Goal: Transaction & Acquisition: Purchase product/service

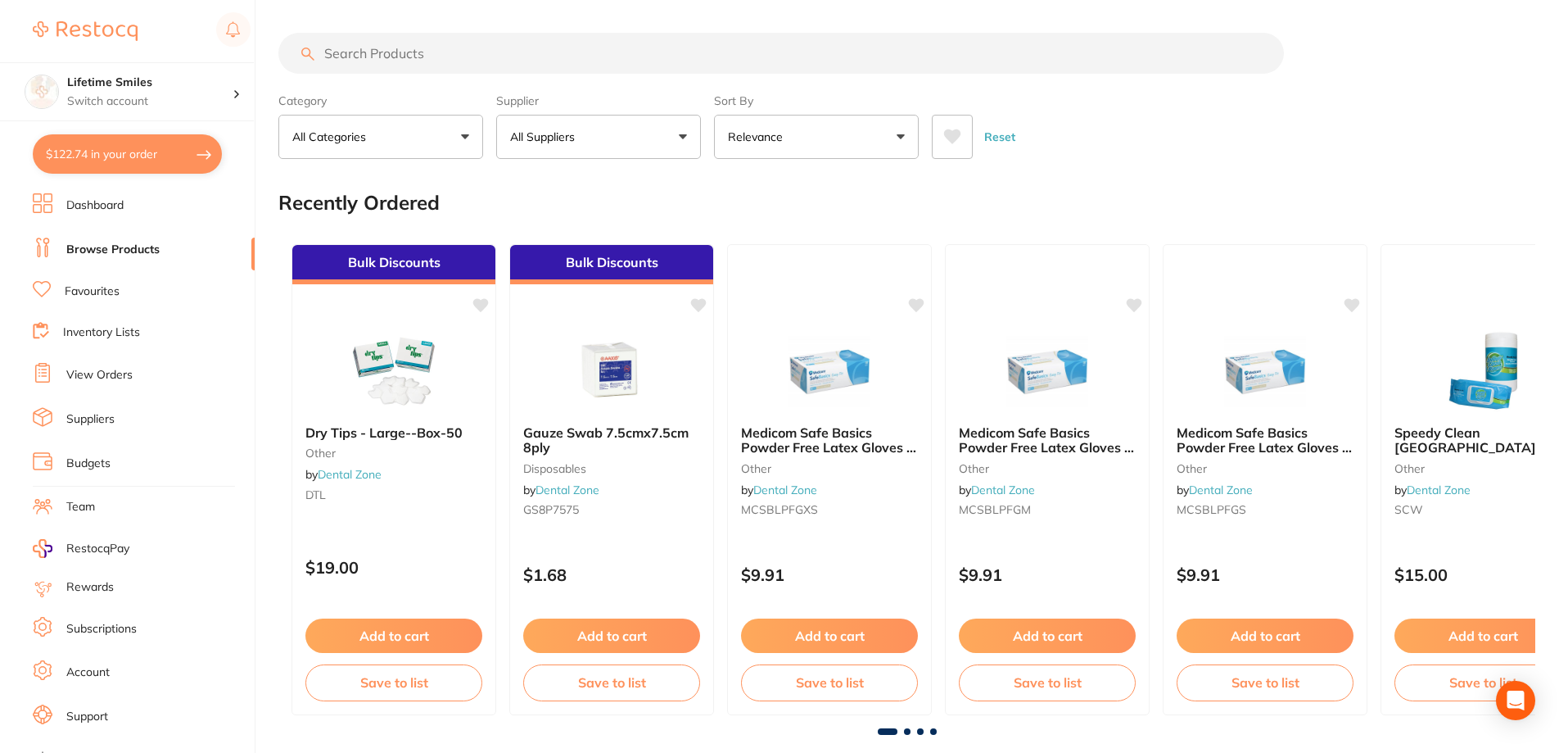
click at [82, 147] on button "$122.74 in your order" at bounding box center [127, 154] width 189 height 39
checkbox input "true"
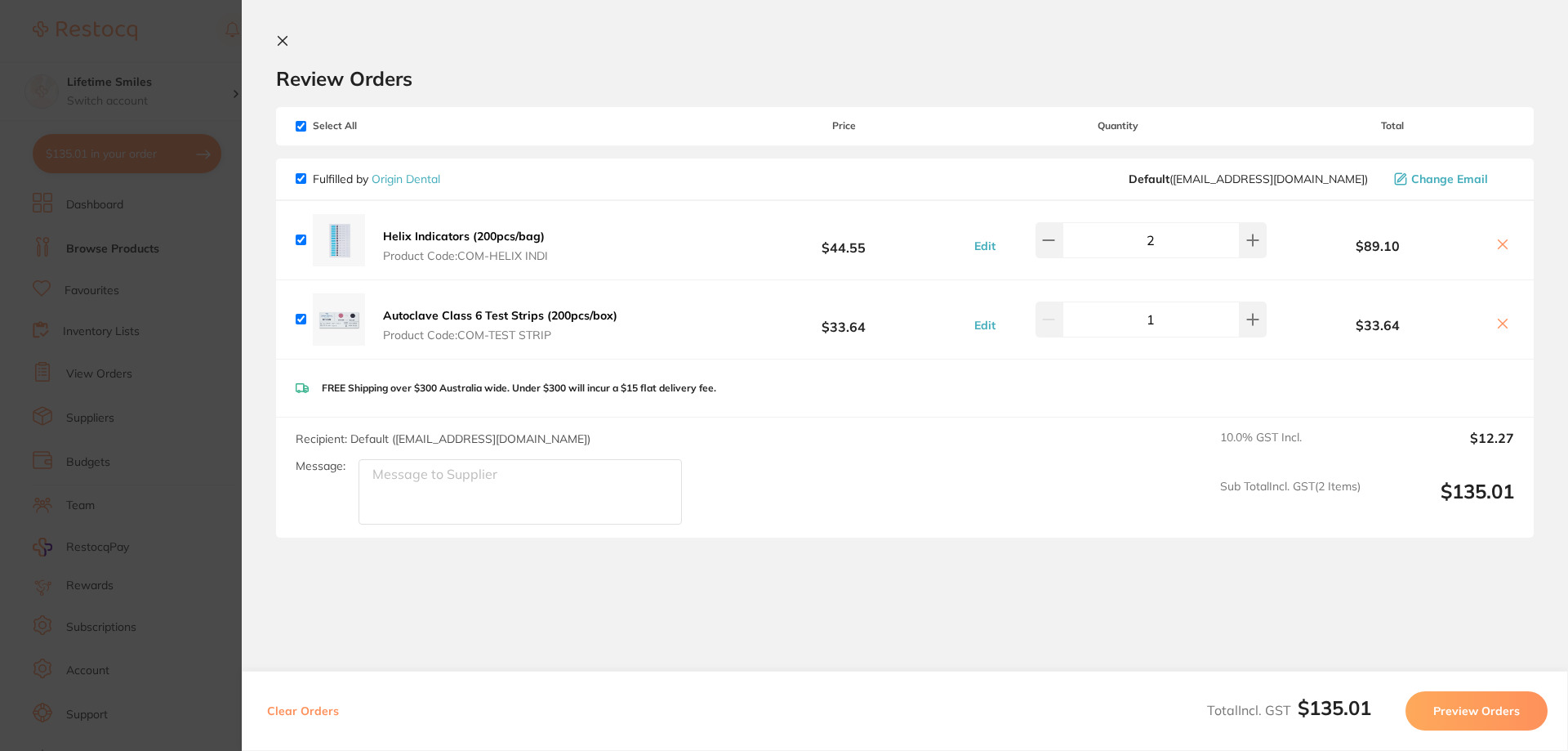
click at [281, 39] on icon at bounding box center [283, 41] width 9 height 9
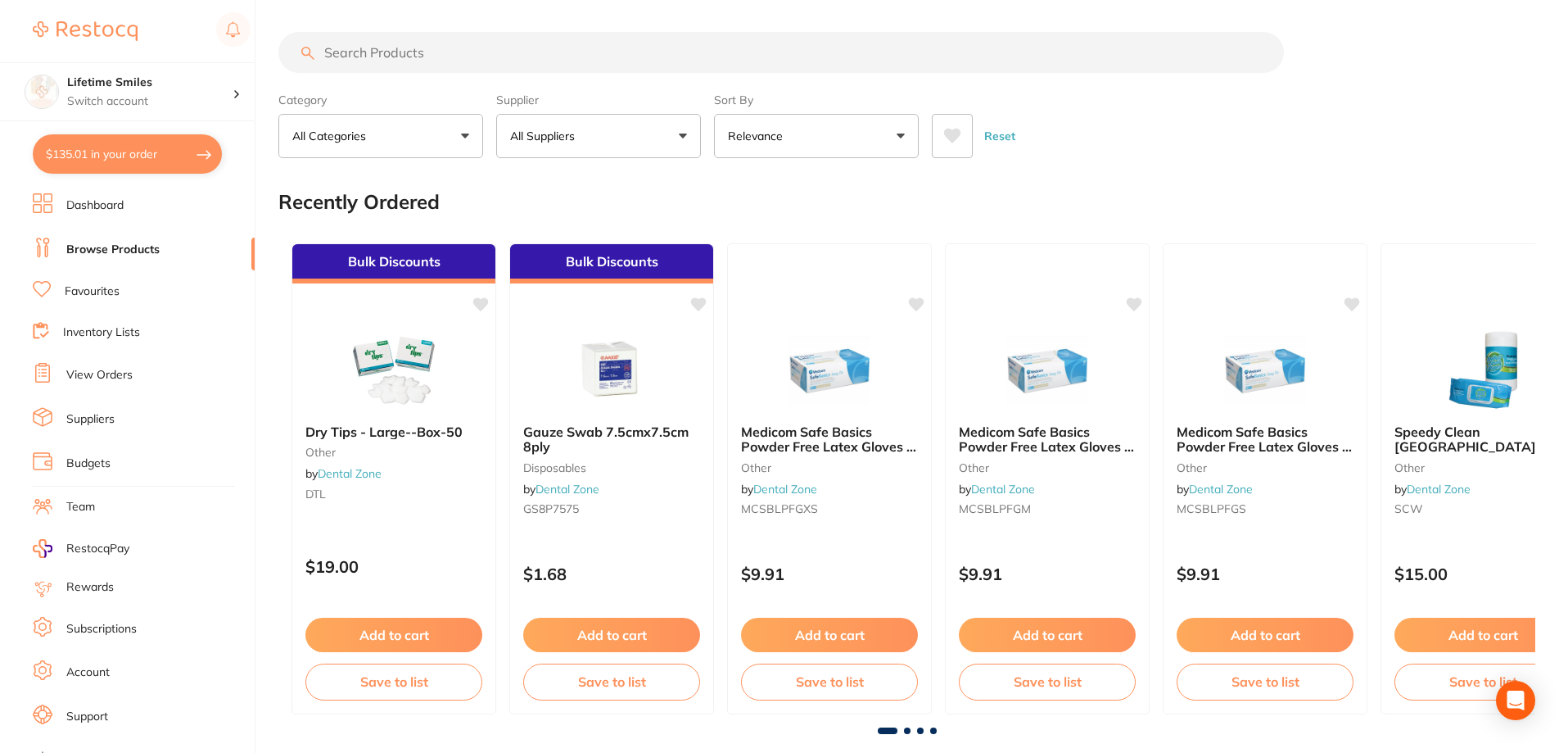
click at [418, 40] on input "search" at bounding box center [781, 53] width 1005 height 41
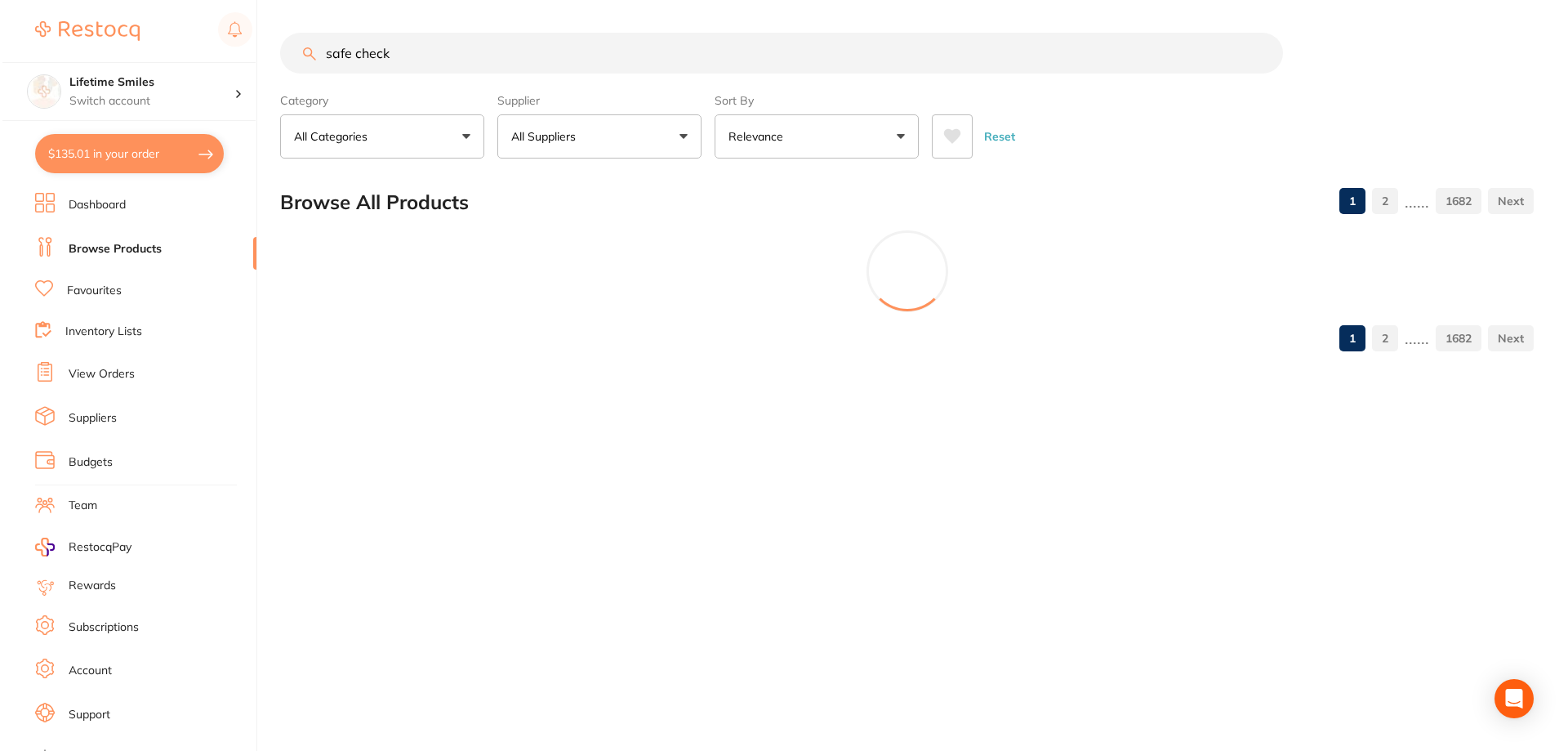
scroll to position [0, 0]
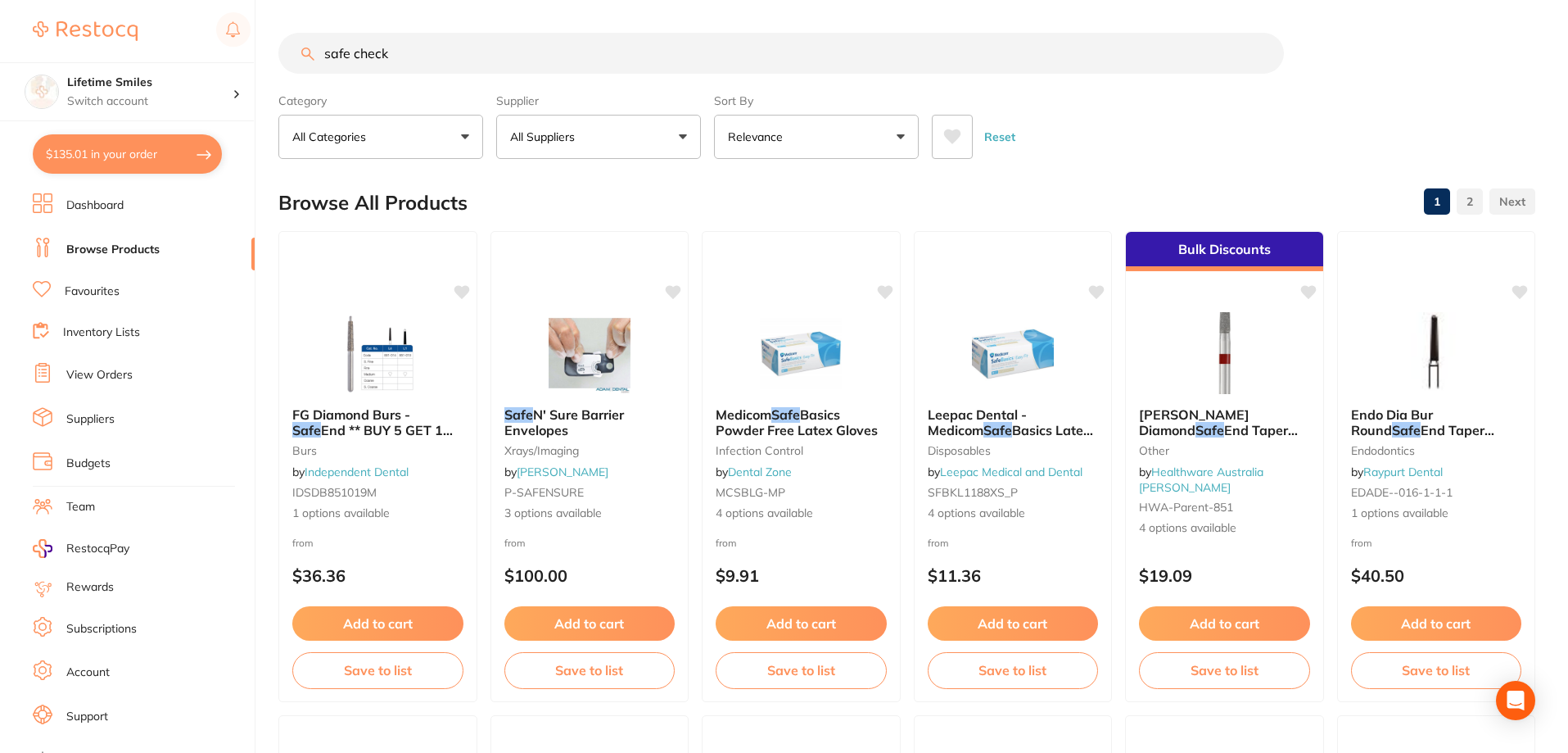
click at [612, 137] on button "All Suppliers" at bounding box center [598, 137] width 205 height 44
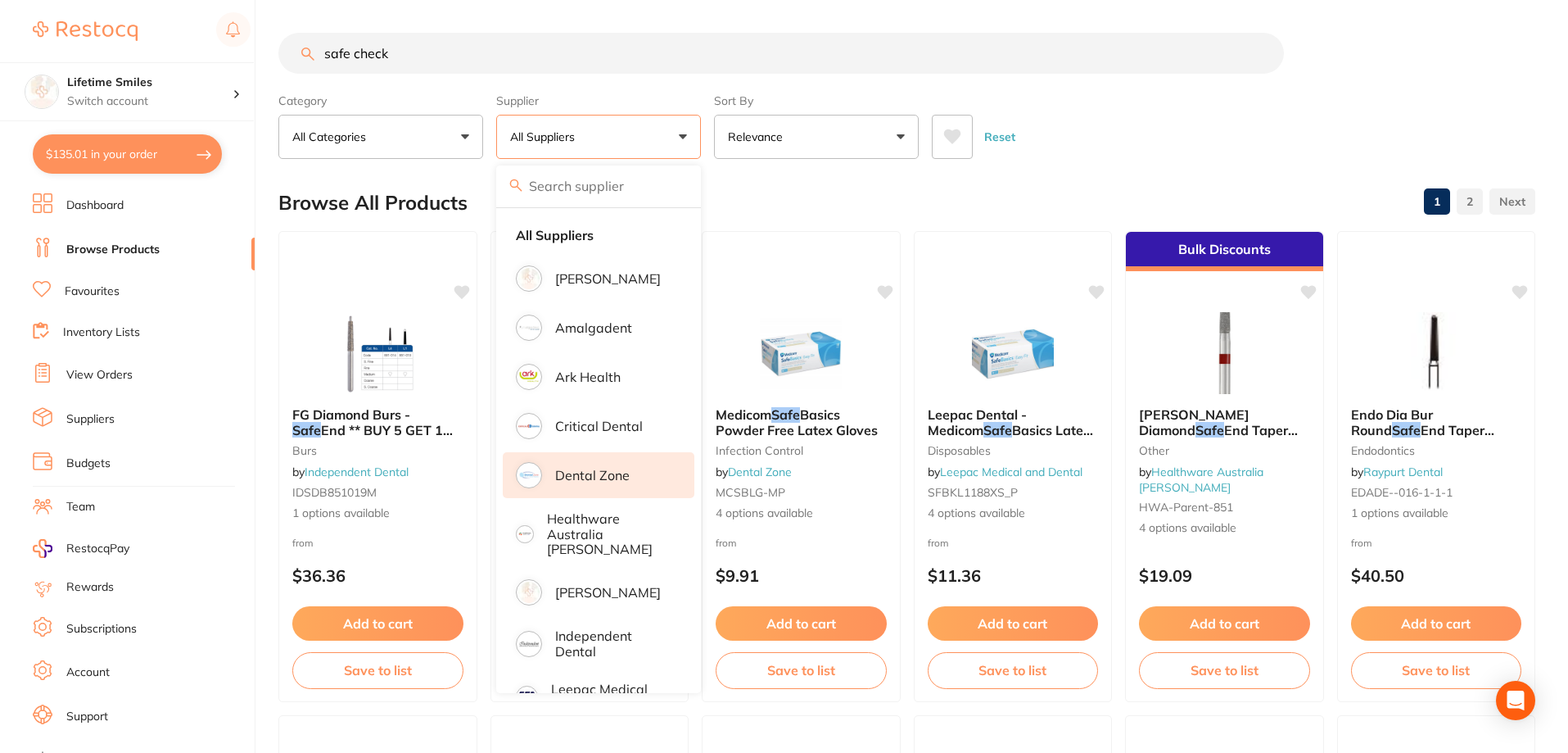
click at [607, 475] on p "Dental Zone" at bounding box center [592, 474] width 75 height 14
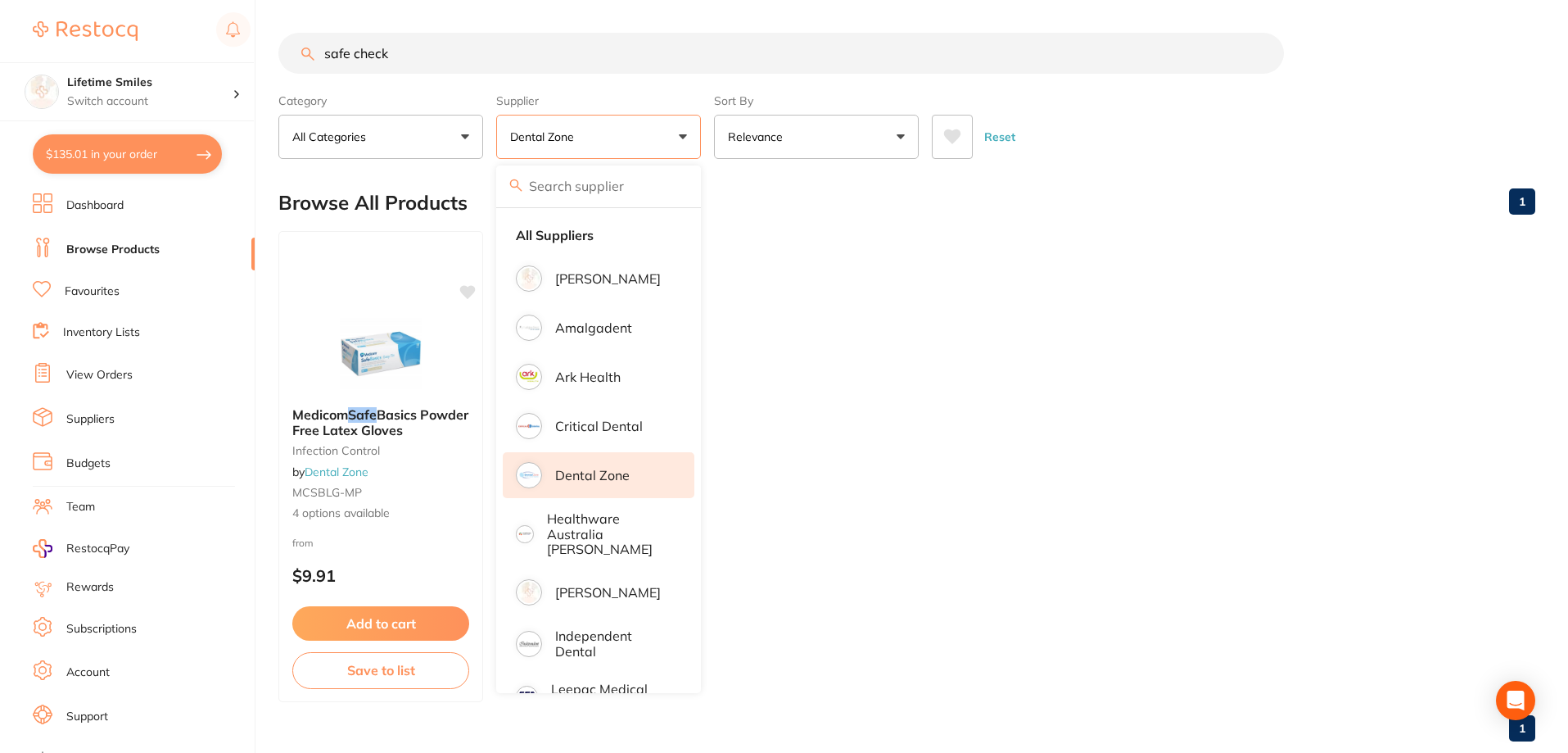
click at [936, 398] on ul "Medicom Safe Basics Powder Free Latex Gloves Infection Control by Dental Zone M…" at bounding box center [906, 467] width 1256 height 471
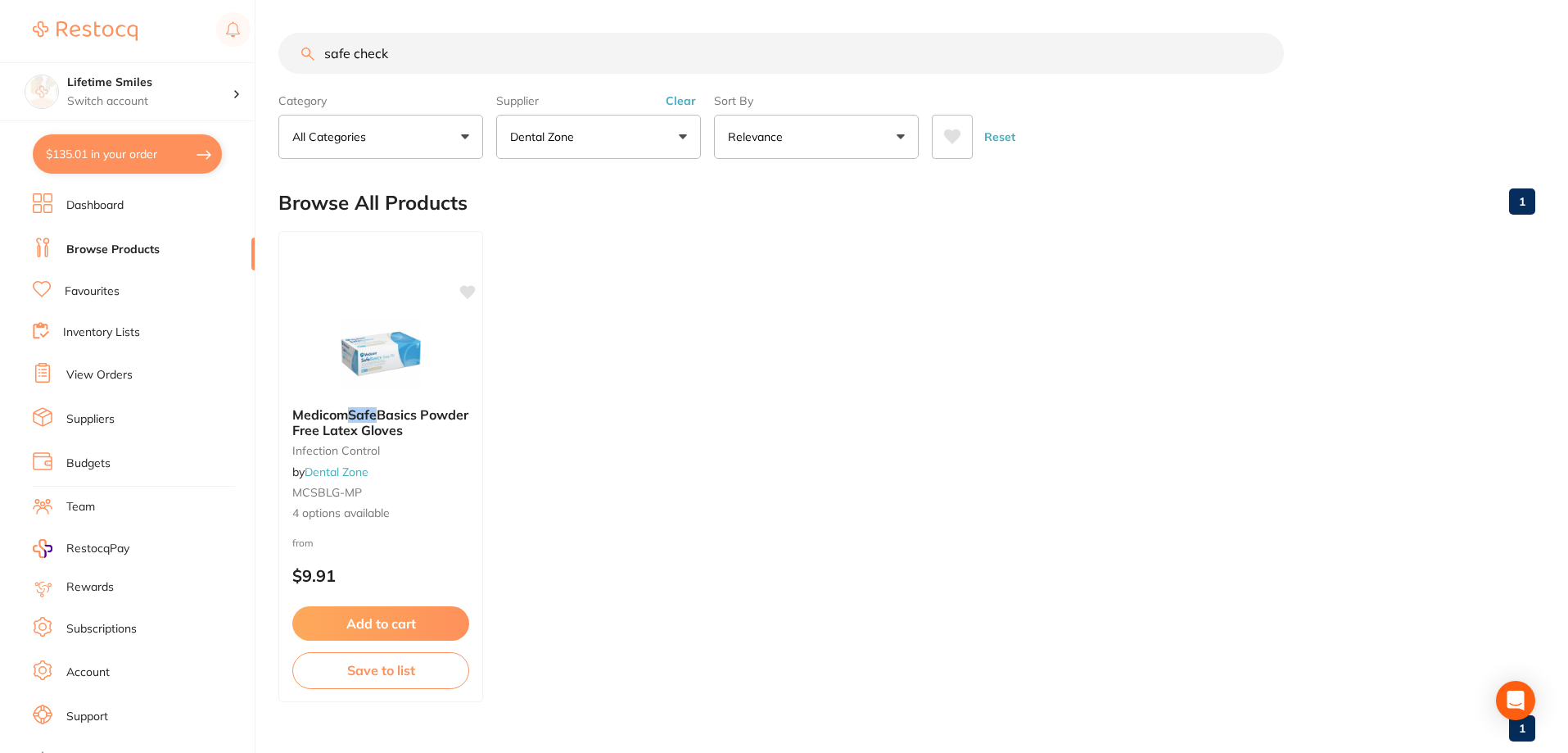
click at [139, 161] on button "$135.01 in your order" at bounding box center [127, 154] width 189 height 39
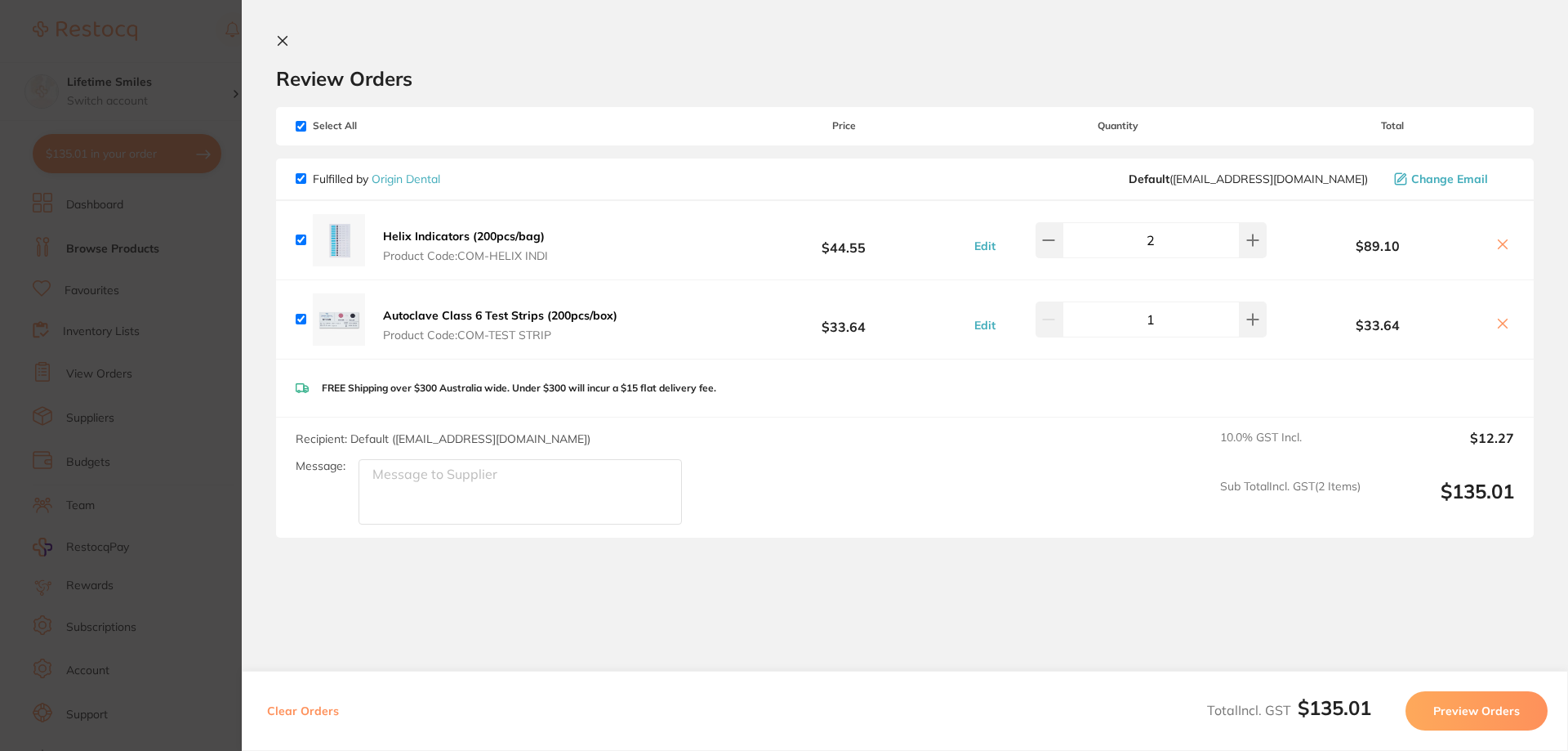
click at [286, 41] on icon at bounding box center [282, 40] width 13 height 13
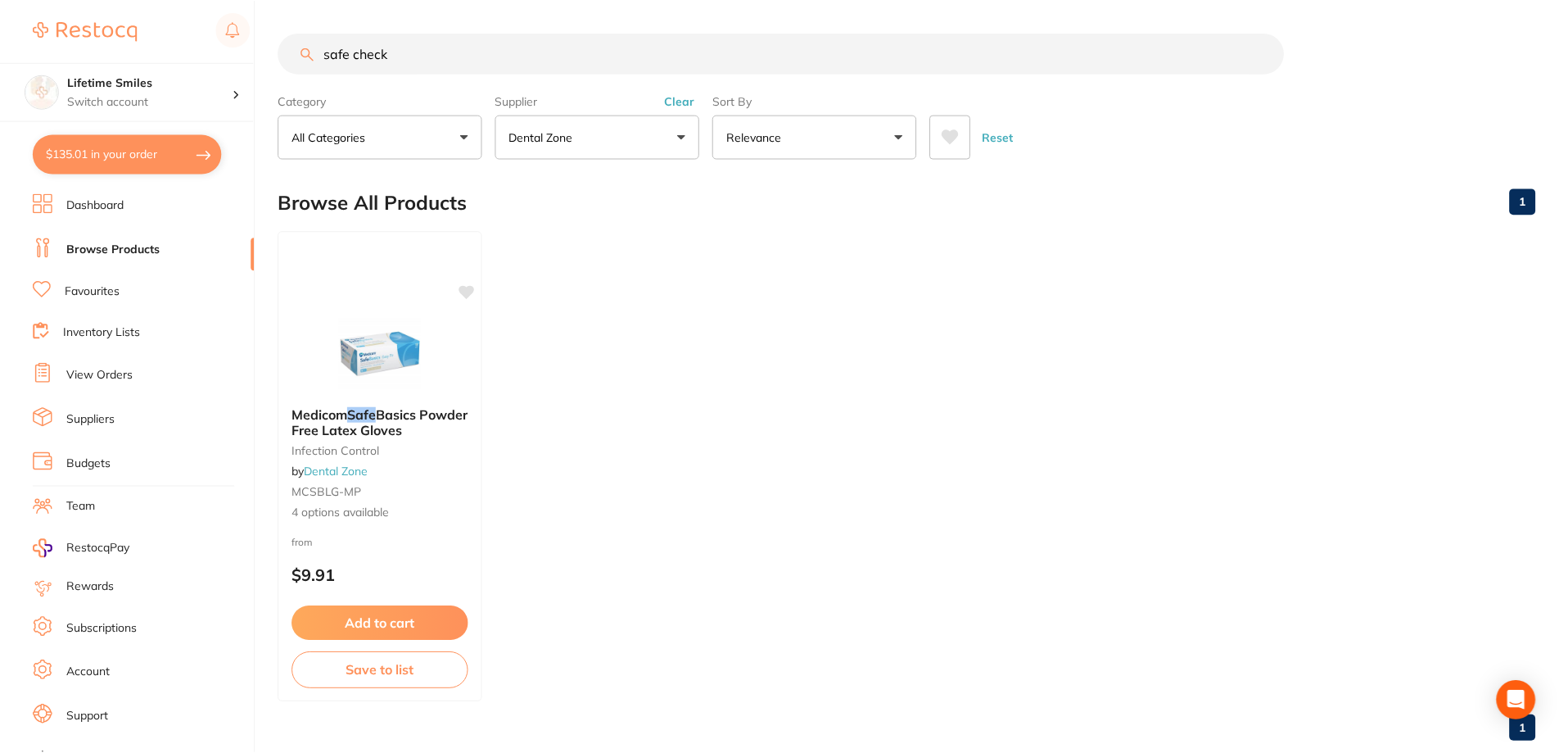
scroll to position [1, 0]
drag, startPoint x: 452, startPoint y: 66, endPoint x: 225, endPoint y: 27, distance: 230.3
click at [225, 27] on div "$135.01 Lifetime Smiles Switch account Lifetime Smiles $135.01 in your order Da…" at bounding box center [784, 376] width 1568 height 753
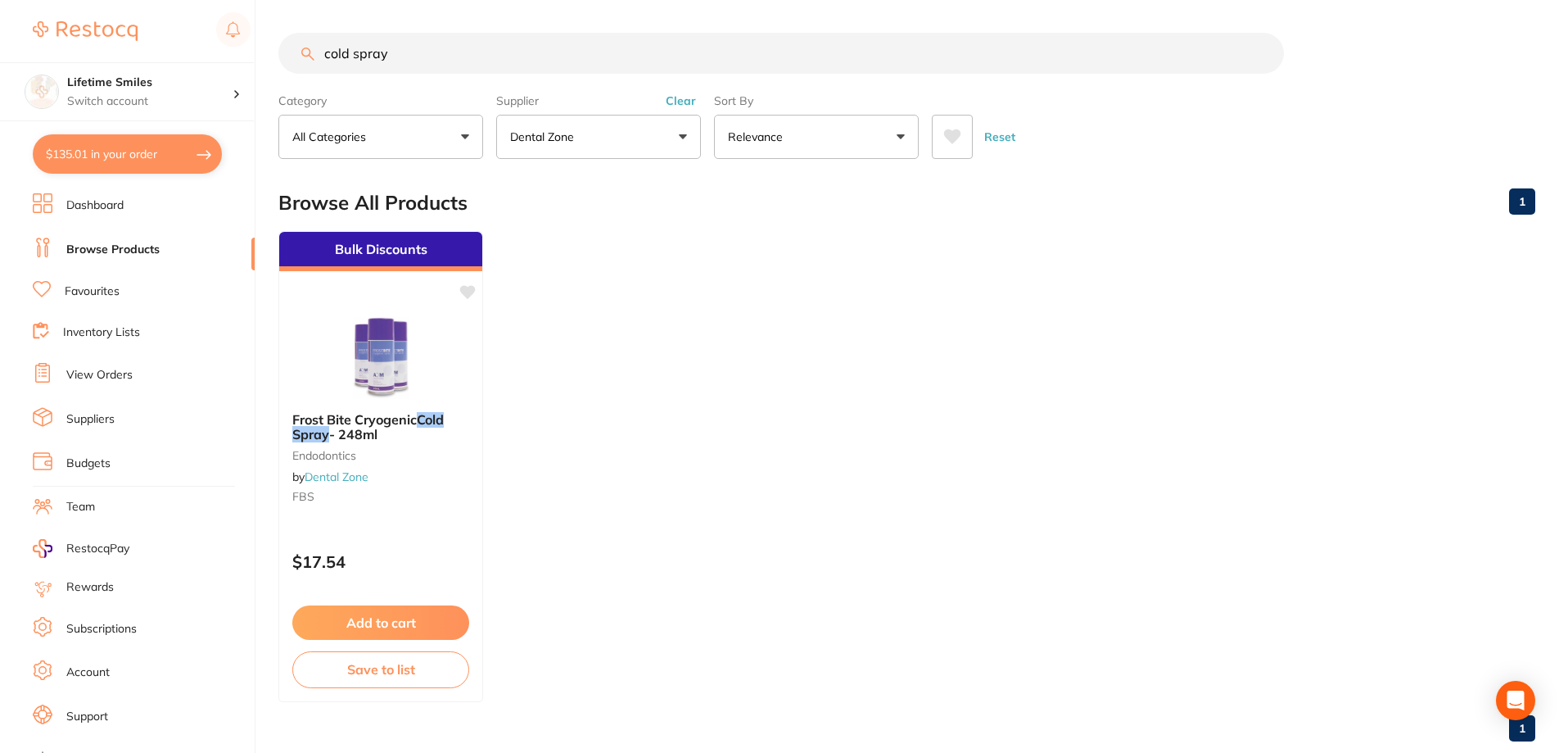
click at [590, 143] on button "Dental Zone" at bounding box center [598, 137] width 205 height 44
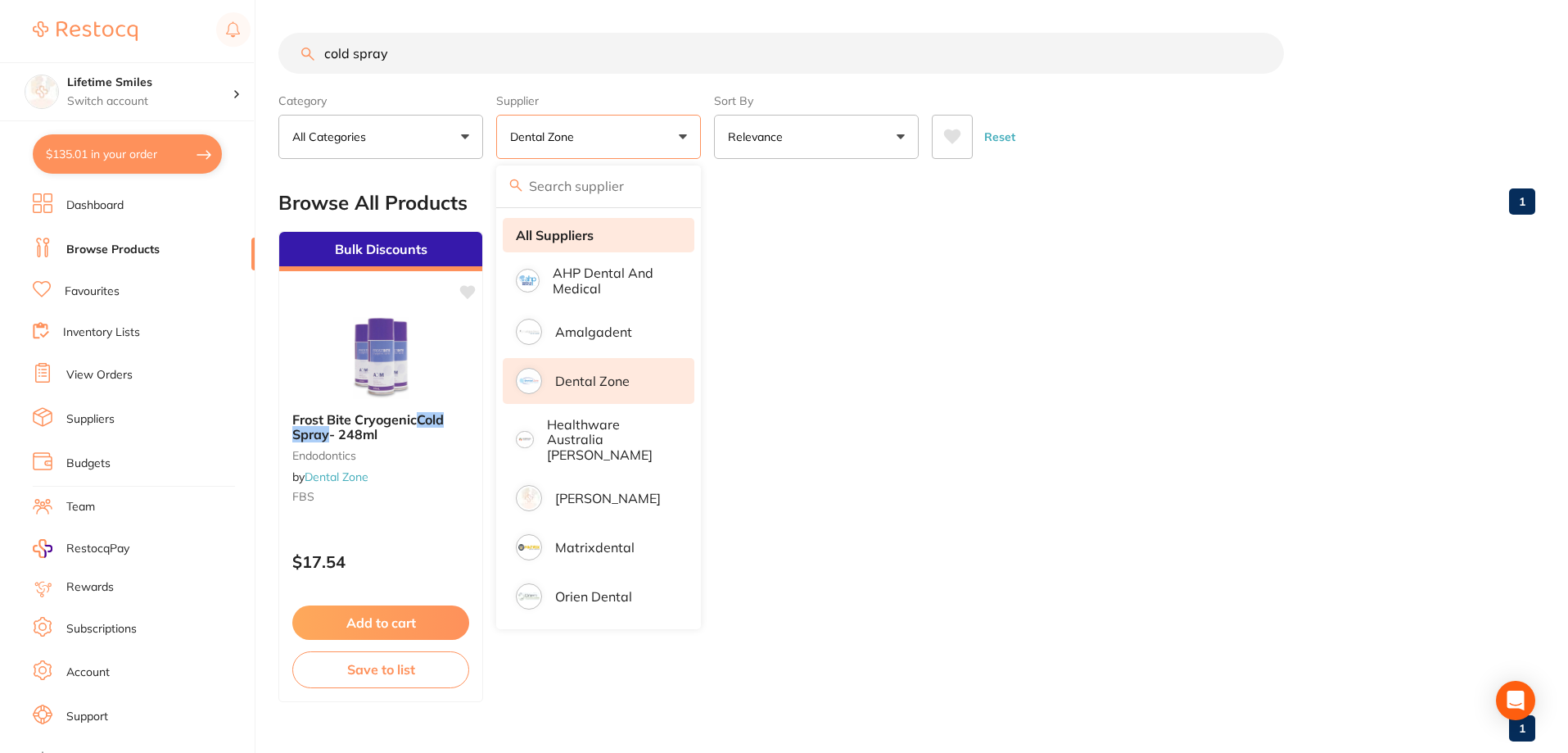
click at [575, 240] on strong "All Suppliers" at bounding box center [555, 235] width 78 height 14
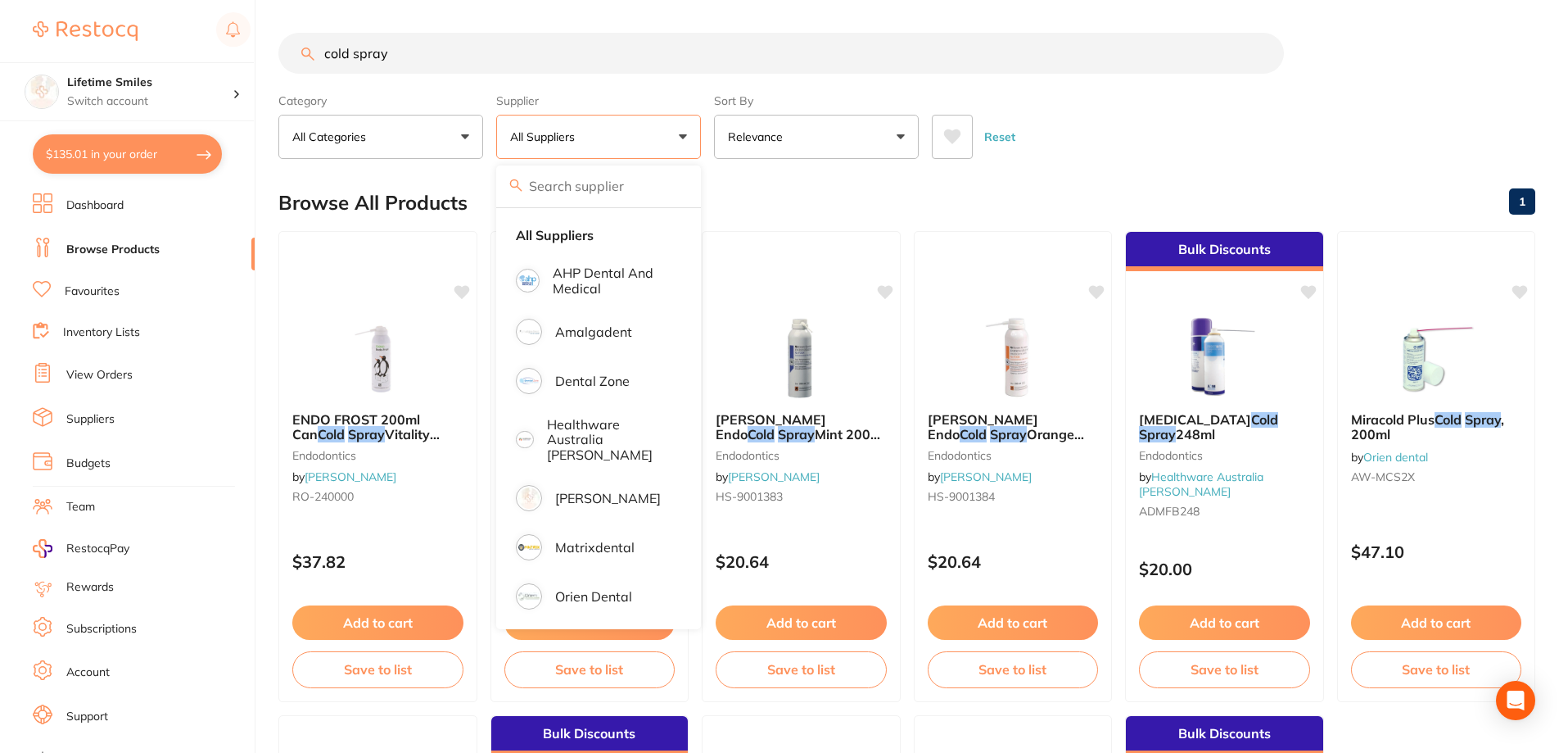
click at [1100, 96] on div "Category All Categories All Categories endodontics Endodontics restorative & co…" at bounding box center [906, 122] width 1256 height 72
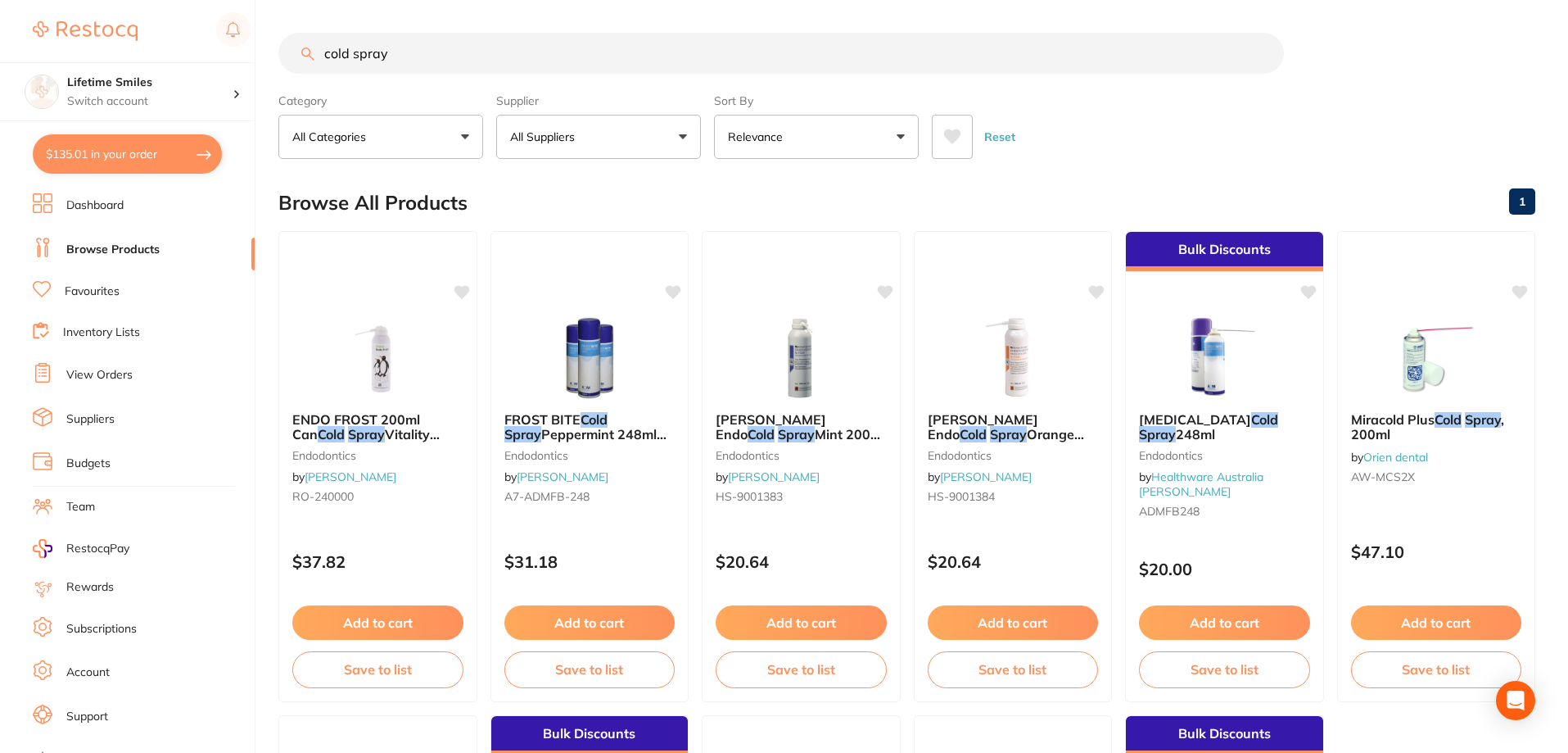
click at [106, 151] on button "$135.01 in your order" at bounding box center [127, 154] width 189 height 39
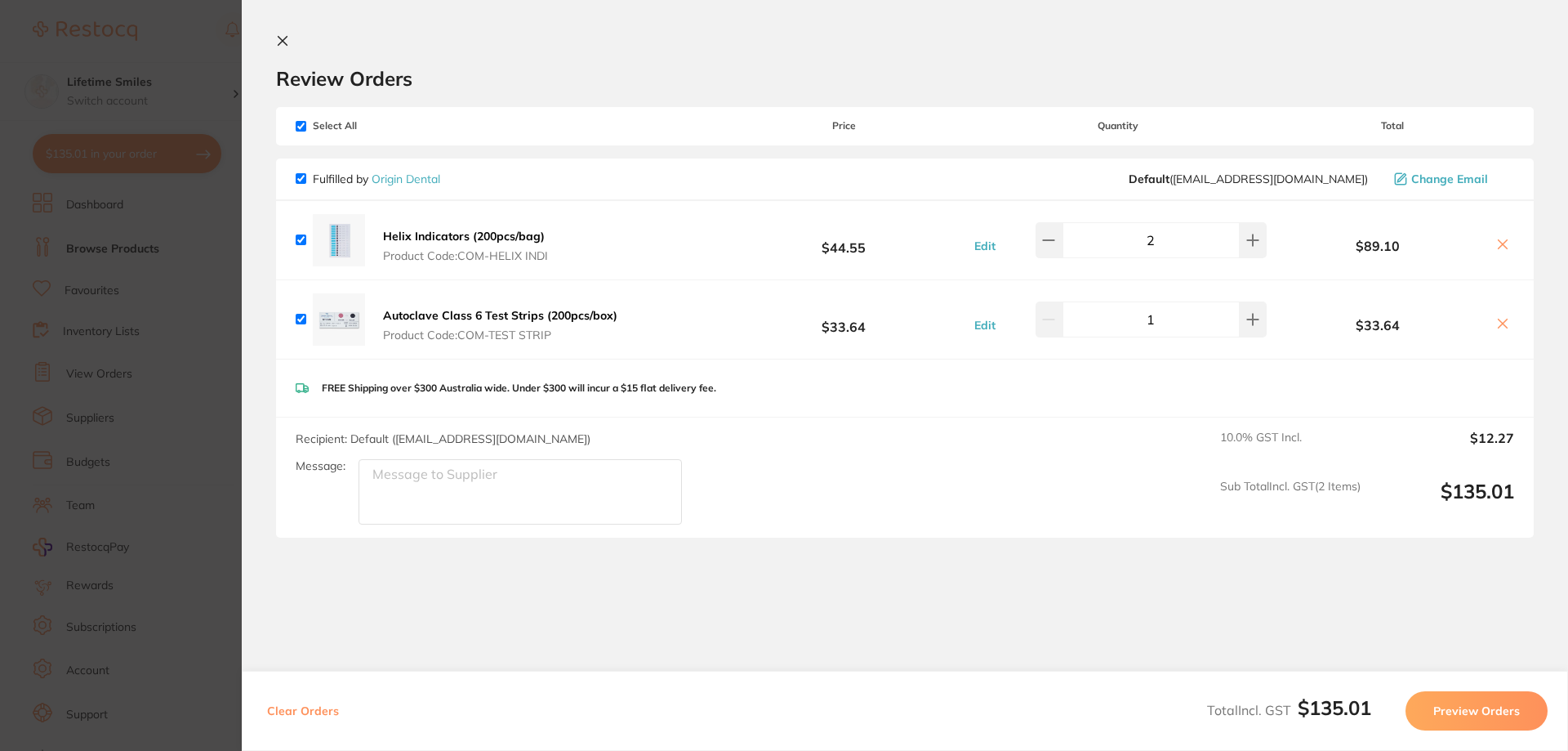
drag, startPoint x: 281, startPoint y: 36, endPoint x: 356, endPoint y: 77, distance: 85.5
click at [280, 37] on icon at bounding box center [282, 40] width 13 height 13
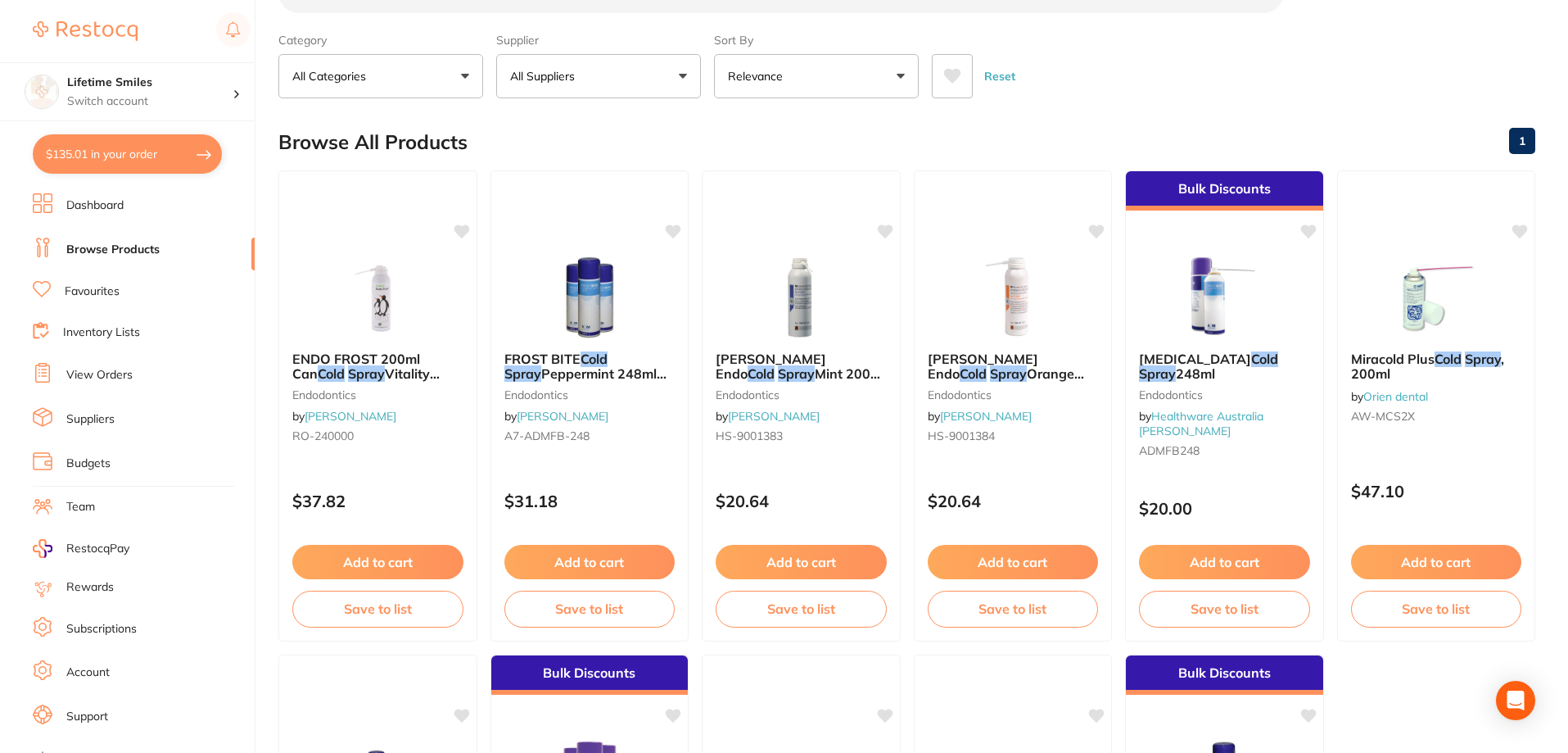
scroll to position [27, 0]
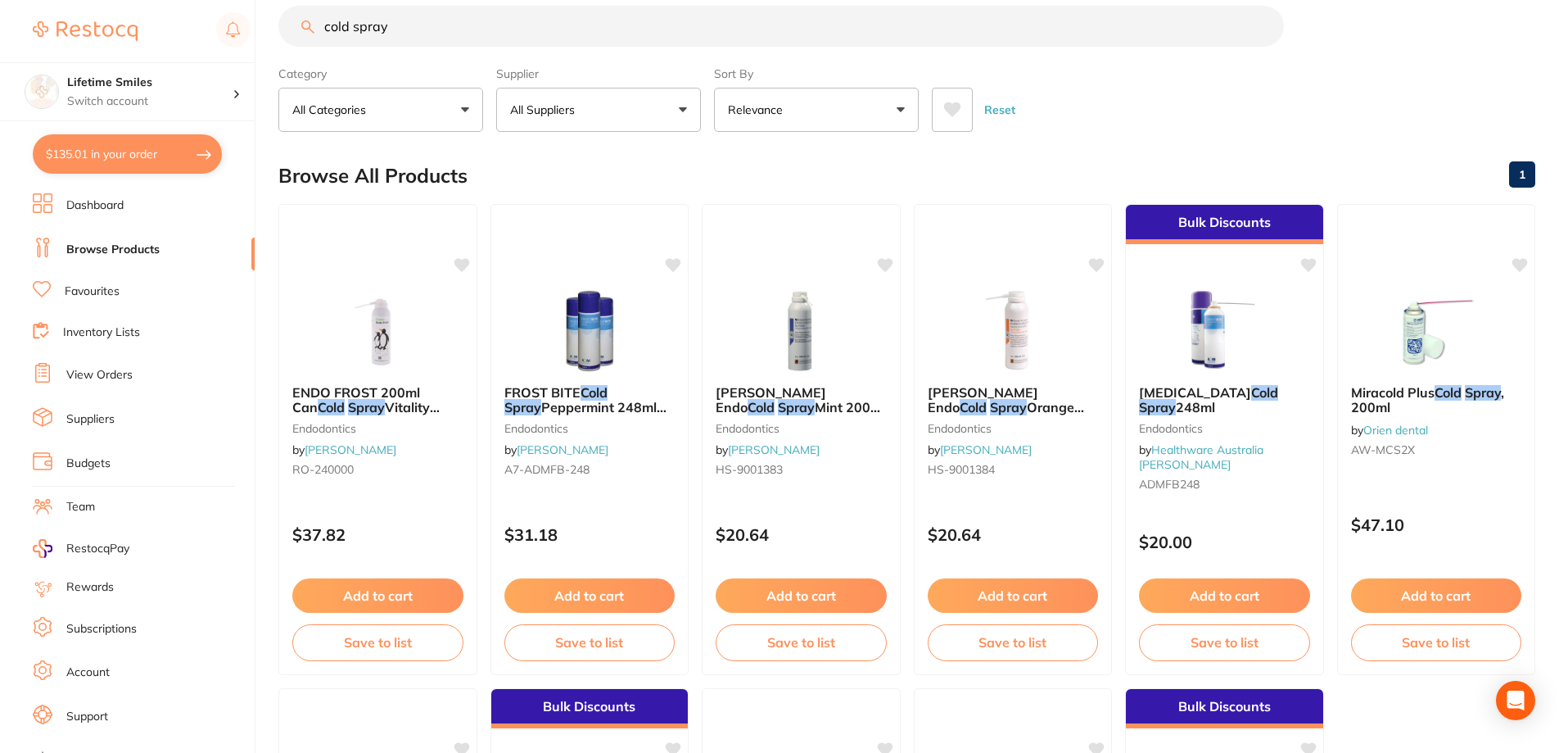
click at [631, 118] on button "All Suppliers" at bounding box center [598, 110] width 205 height 44
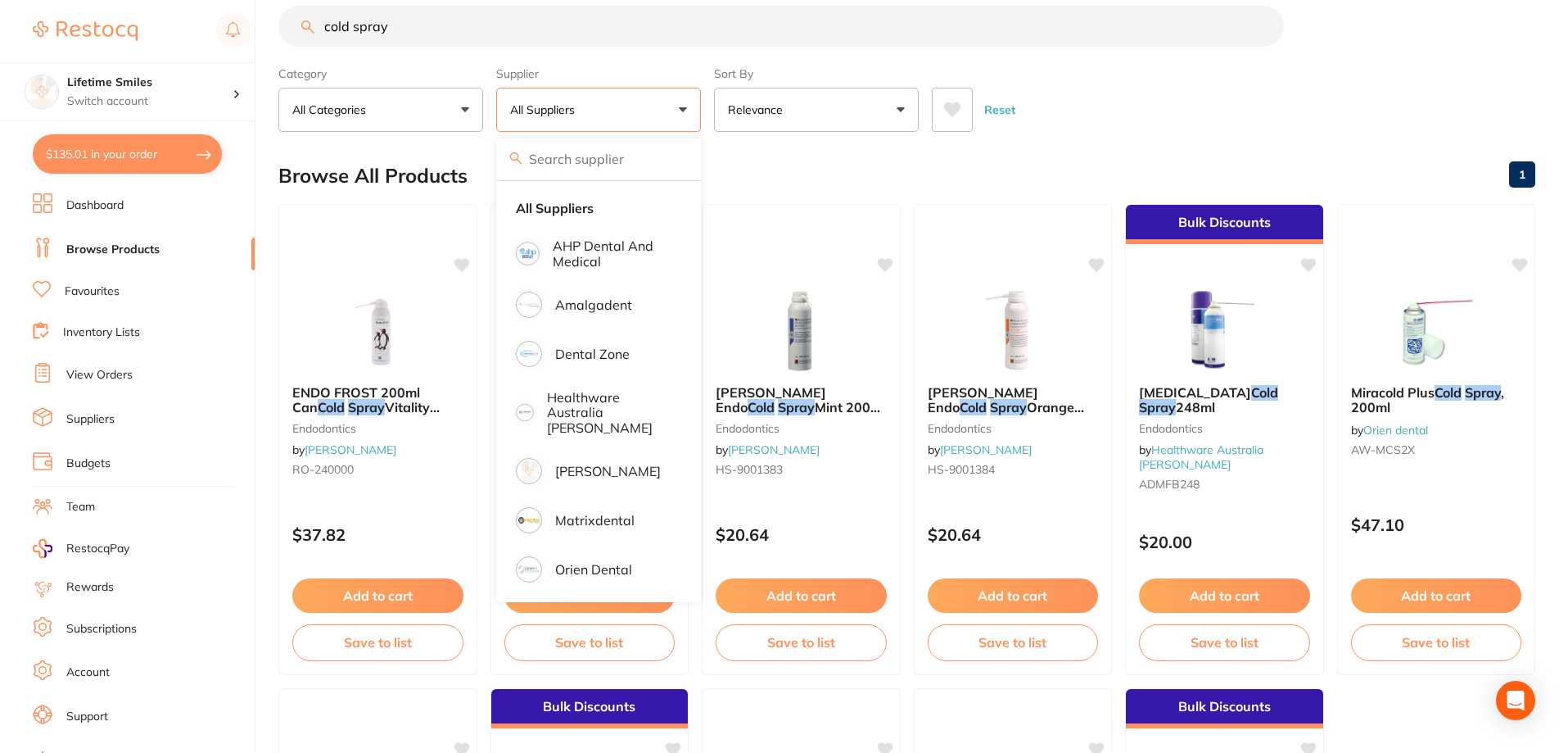
click at [1091, 102] on div "Reset" at bounding box center [1227, 103] width 590 height 57
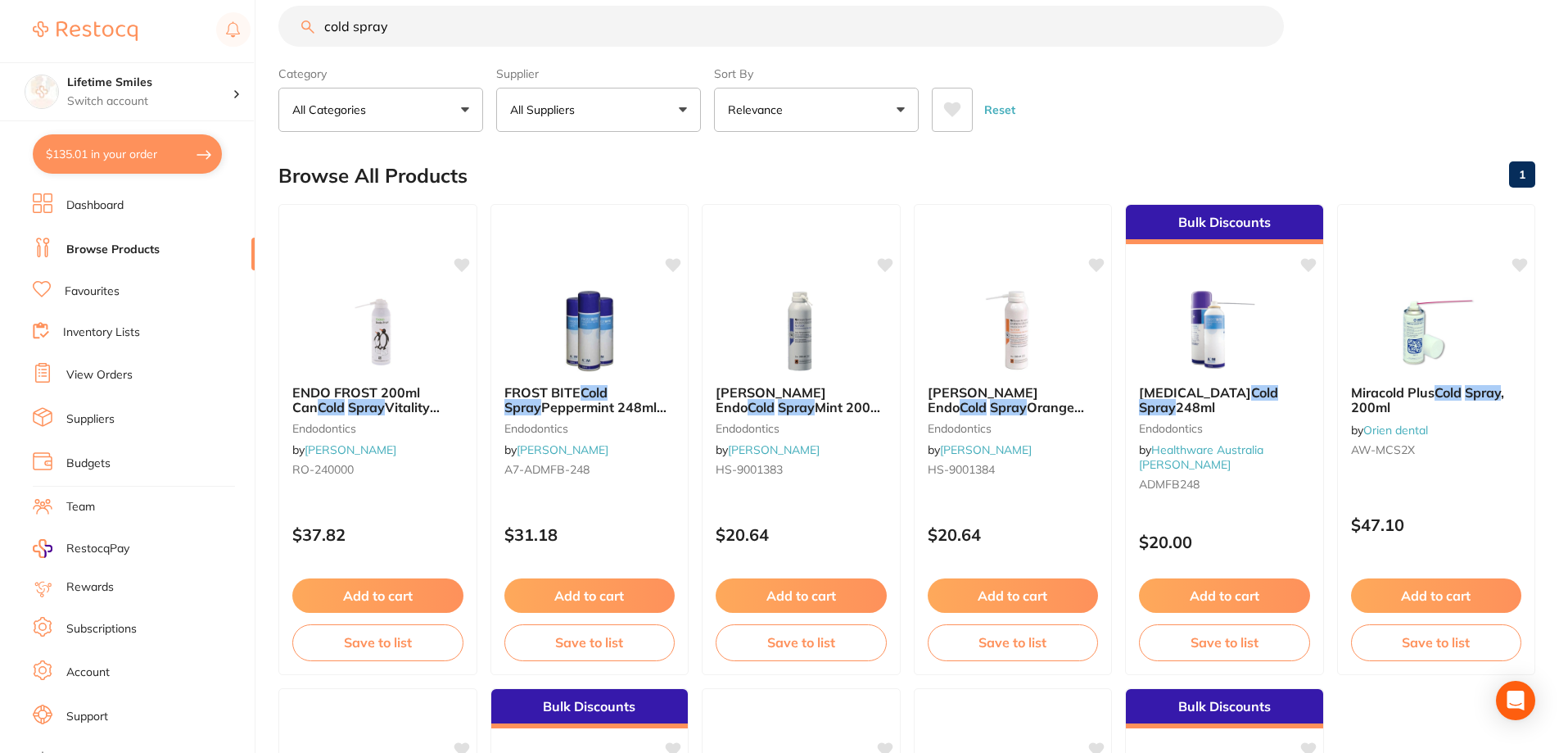
drag, startPoint x: 312, startPoint y: 24, endPoint x: 110, endPoint y: 26, distance: 202.0
click at [110, 26] on div "$135.01 Lifetime Smiles Switch account Lifetime Smiles $135.01 in your order Da…" at bounding box center [784, 349] width 1568 height 753
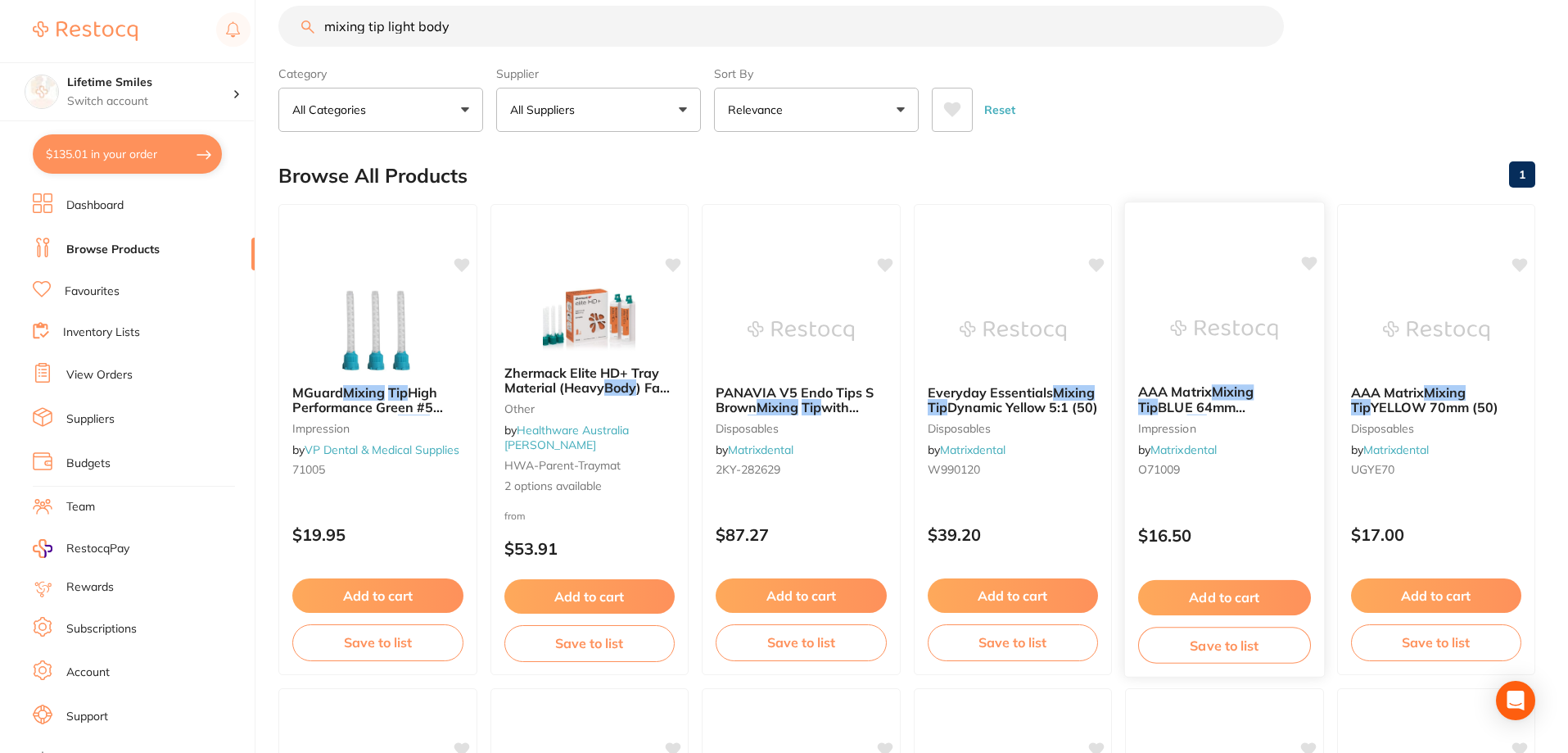
scroll to position [0, 0]
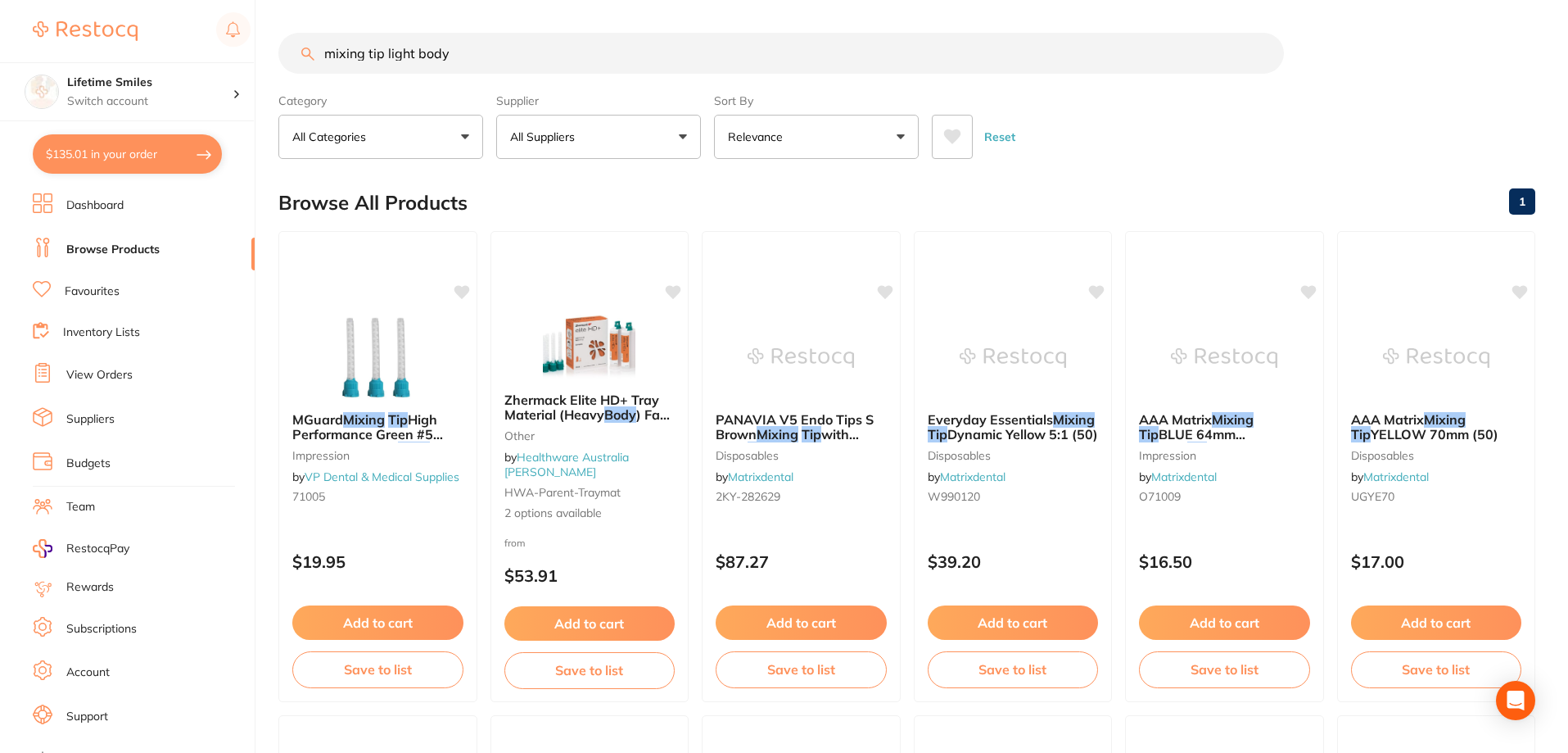
type input "mixing tip light body"
click at [614, 145] on button "All Suppliers" at bounding box center [598, 137] width 205 height 44
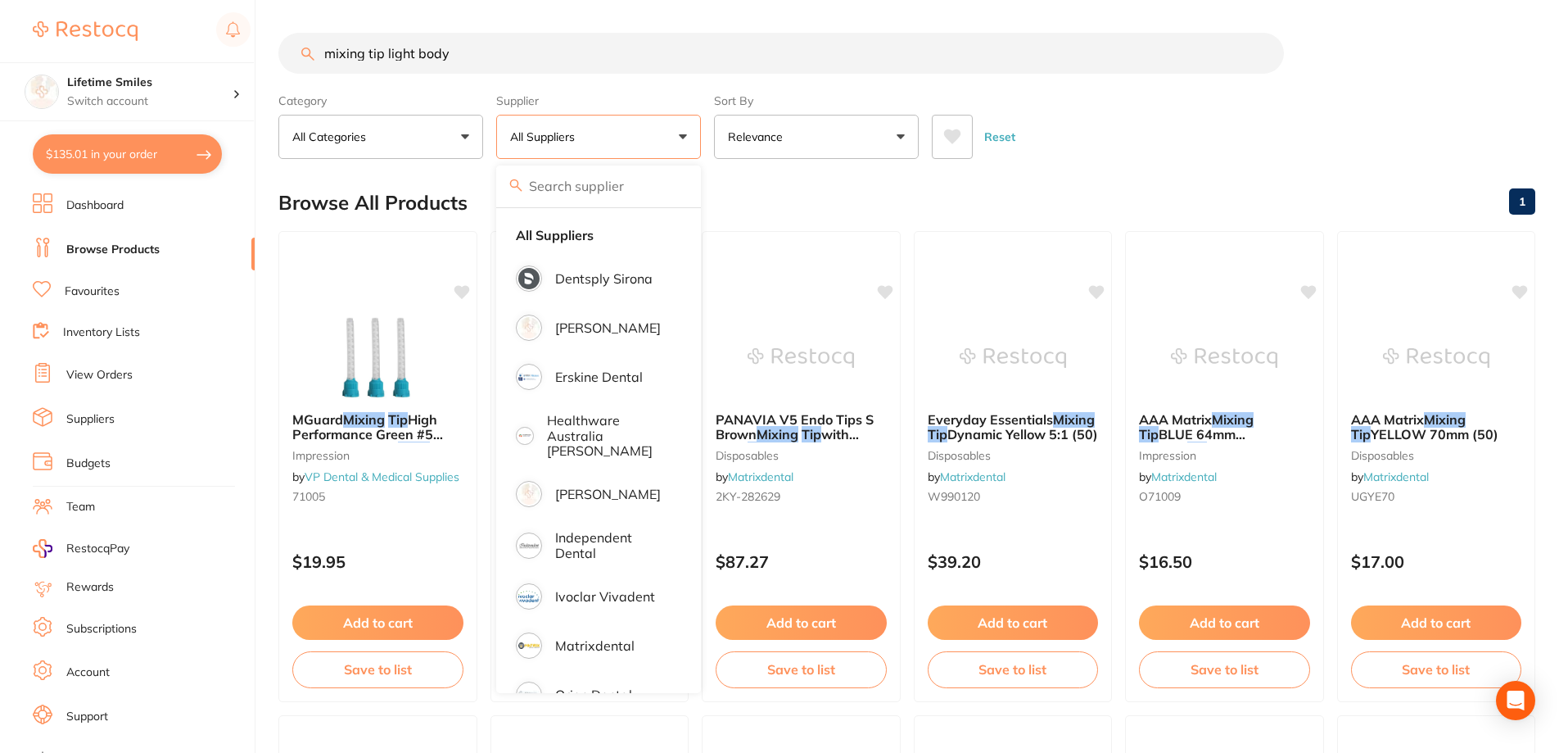
click at [1031, 183] on div "Browse All Products 1" at bounding box center [906, 202] width 1256 height 55
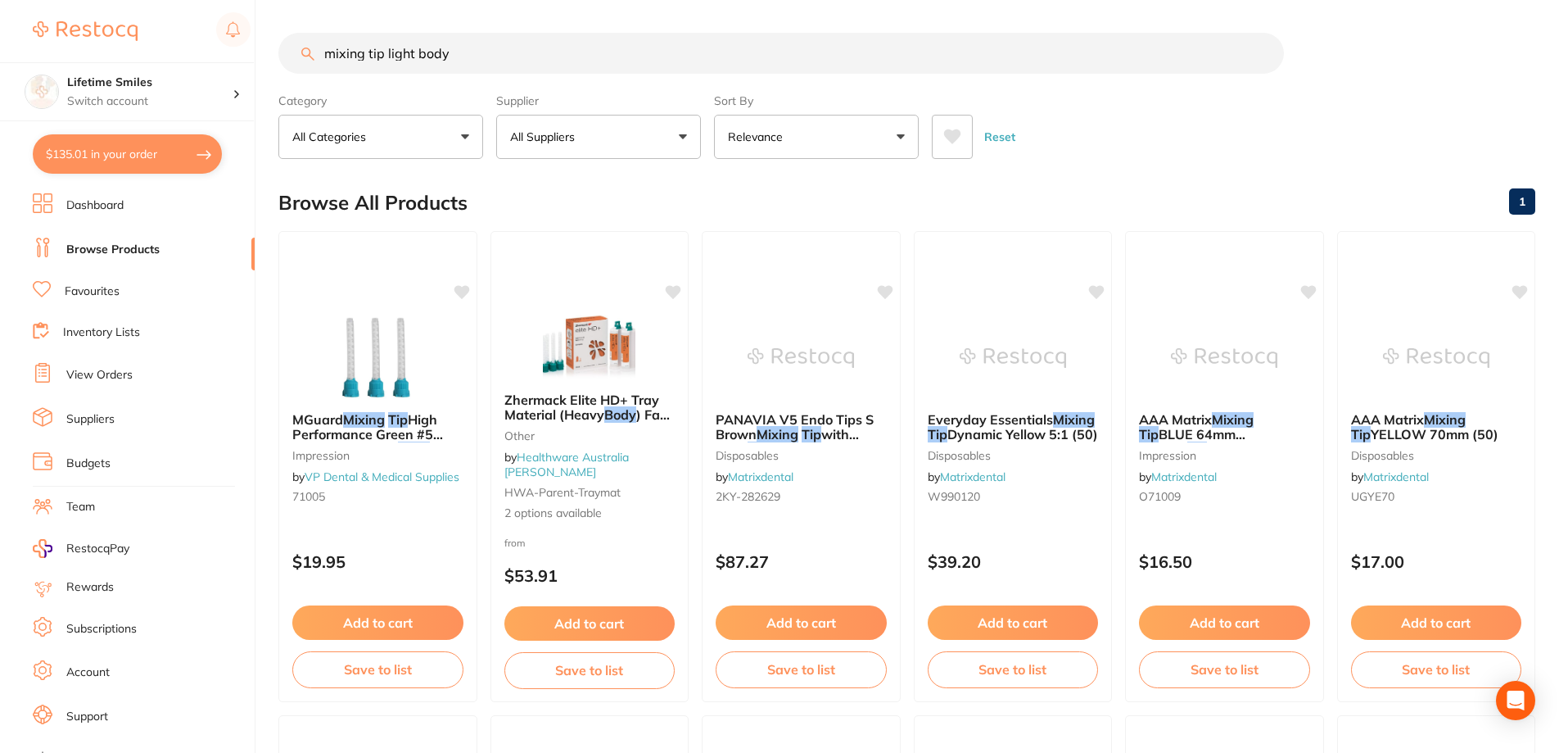
click at [100, 156] on button "$135.01 in your order" at bounding box center [127, 154] width 189 height 39
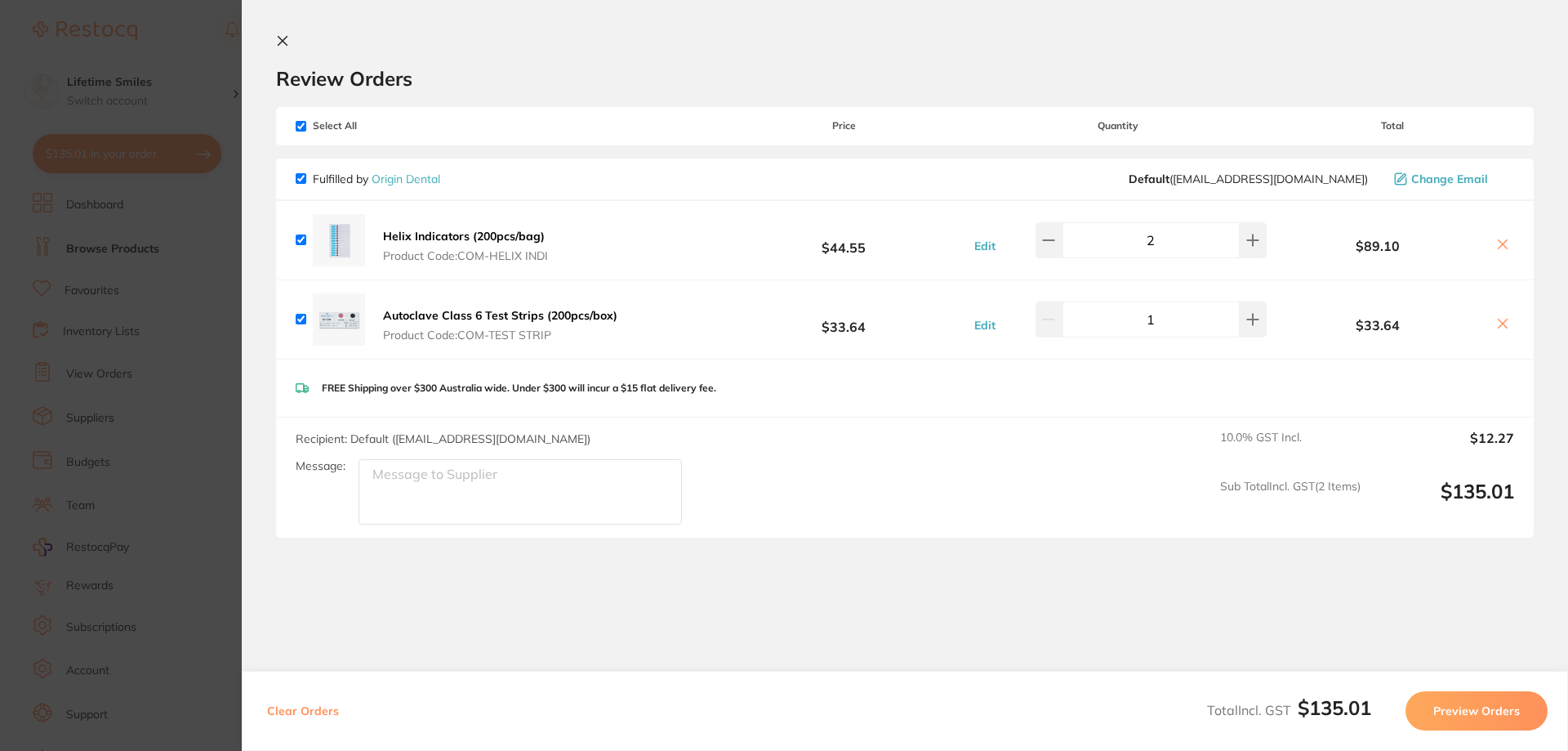
click at [280, 36] on icon at bounding box center [283, 41] width 9 height 9
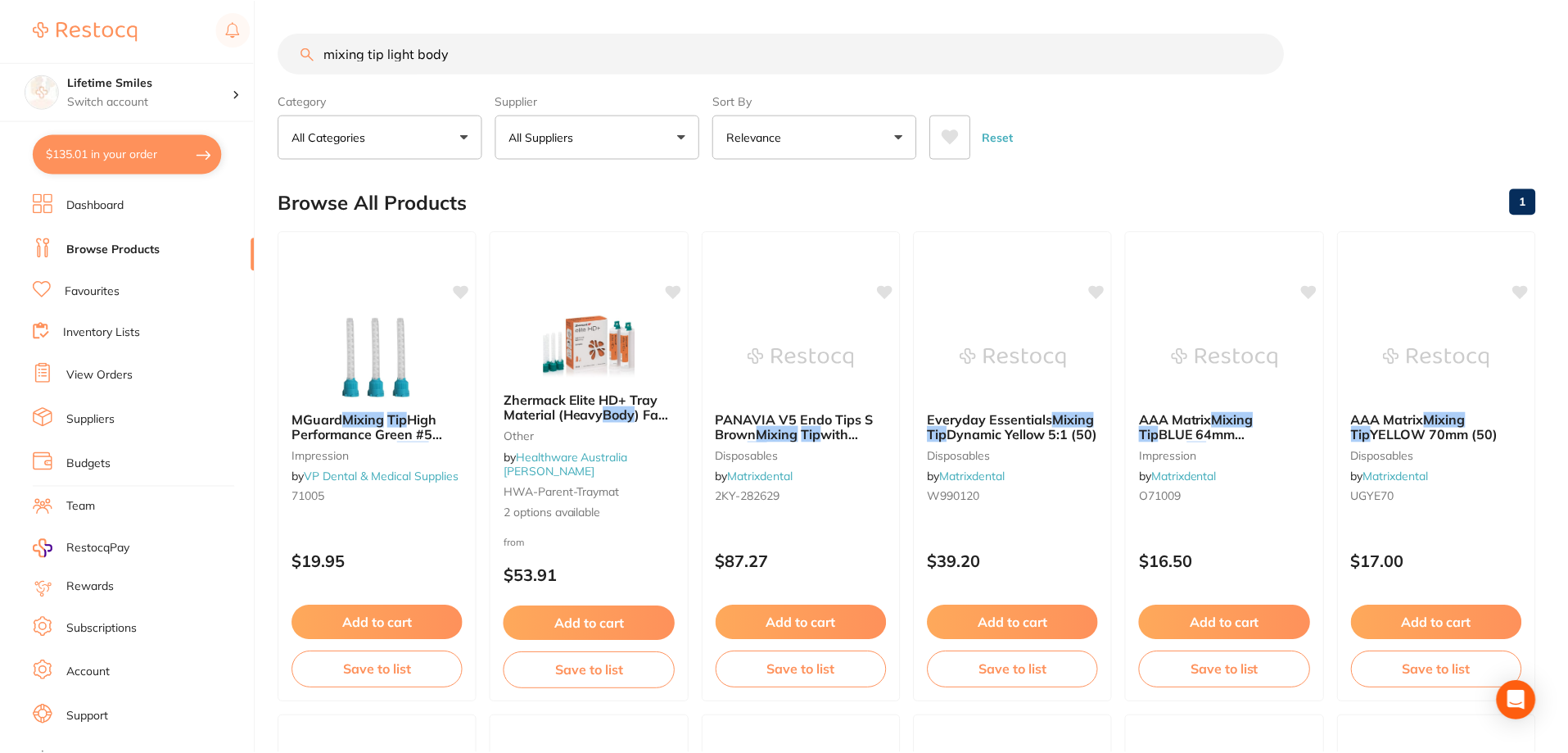
scroll to position [1, 0]
